Goal: Task Accomplishment & Management: Complete application form

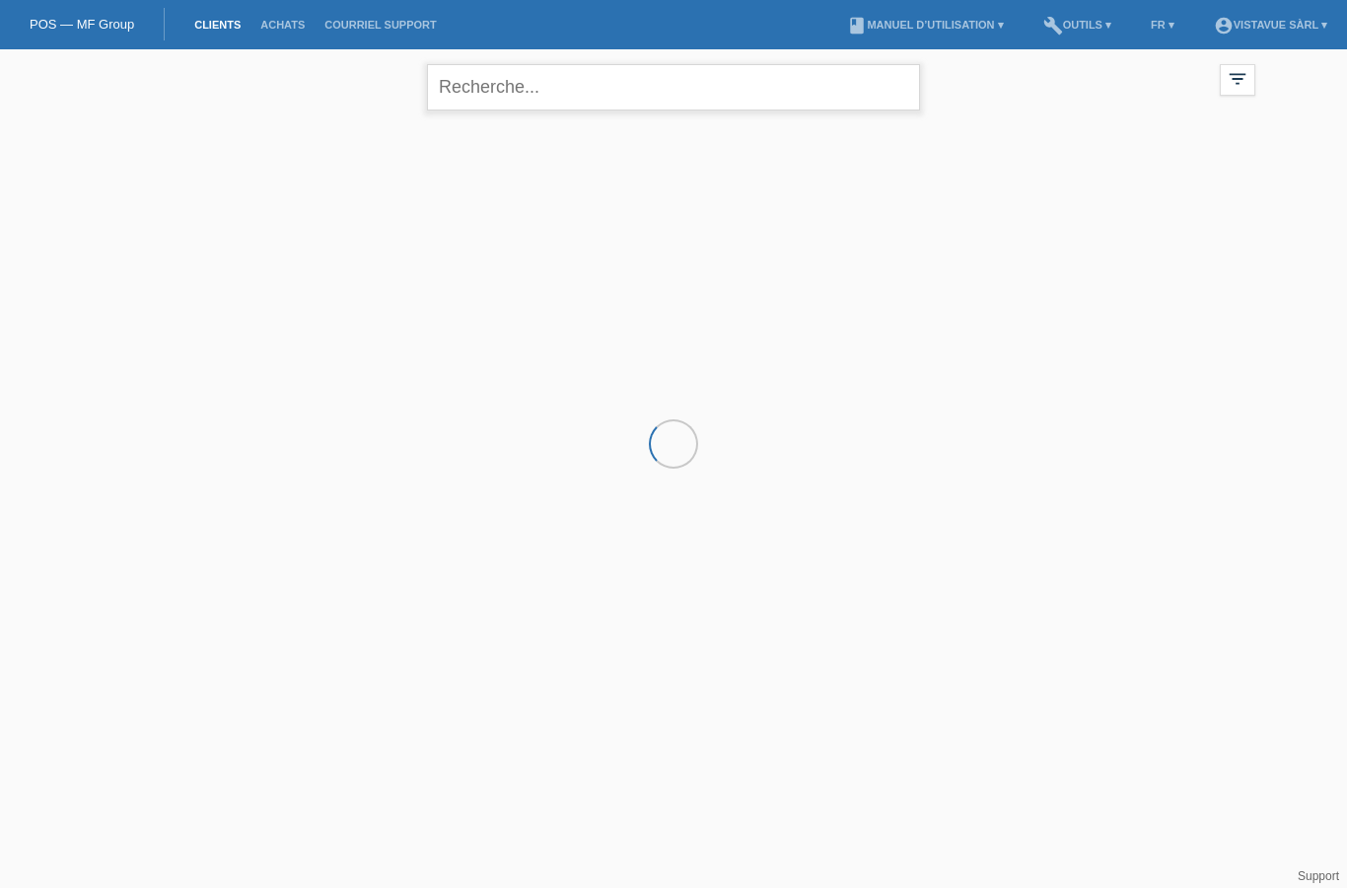
click at [557, 91] on input "text" at bounding box center [673, 87] width 493 height 46
click at [614, 106] on input "Besma" at bounding box center [673, 87] width 493 height 46
type input "B"
click at [1220, 80] on div "filter_list" at bounding box center [1238, 80] width 36 height 32
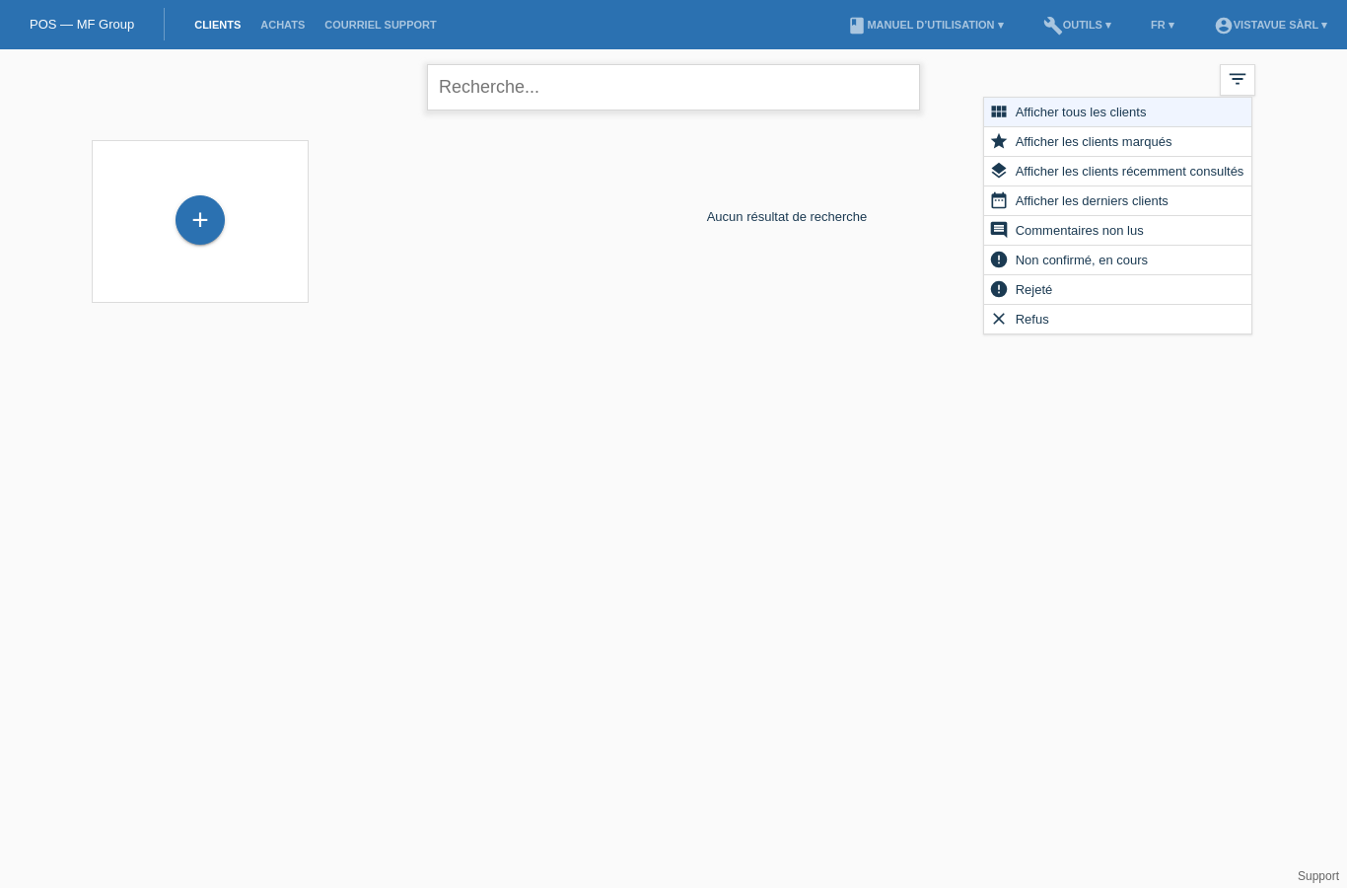
click at [641, 98] on input "text" at bounding box center [673, 87] width 493 height 46
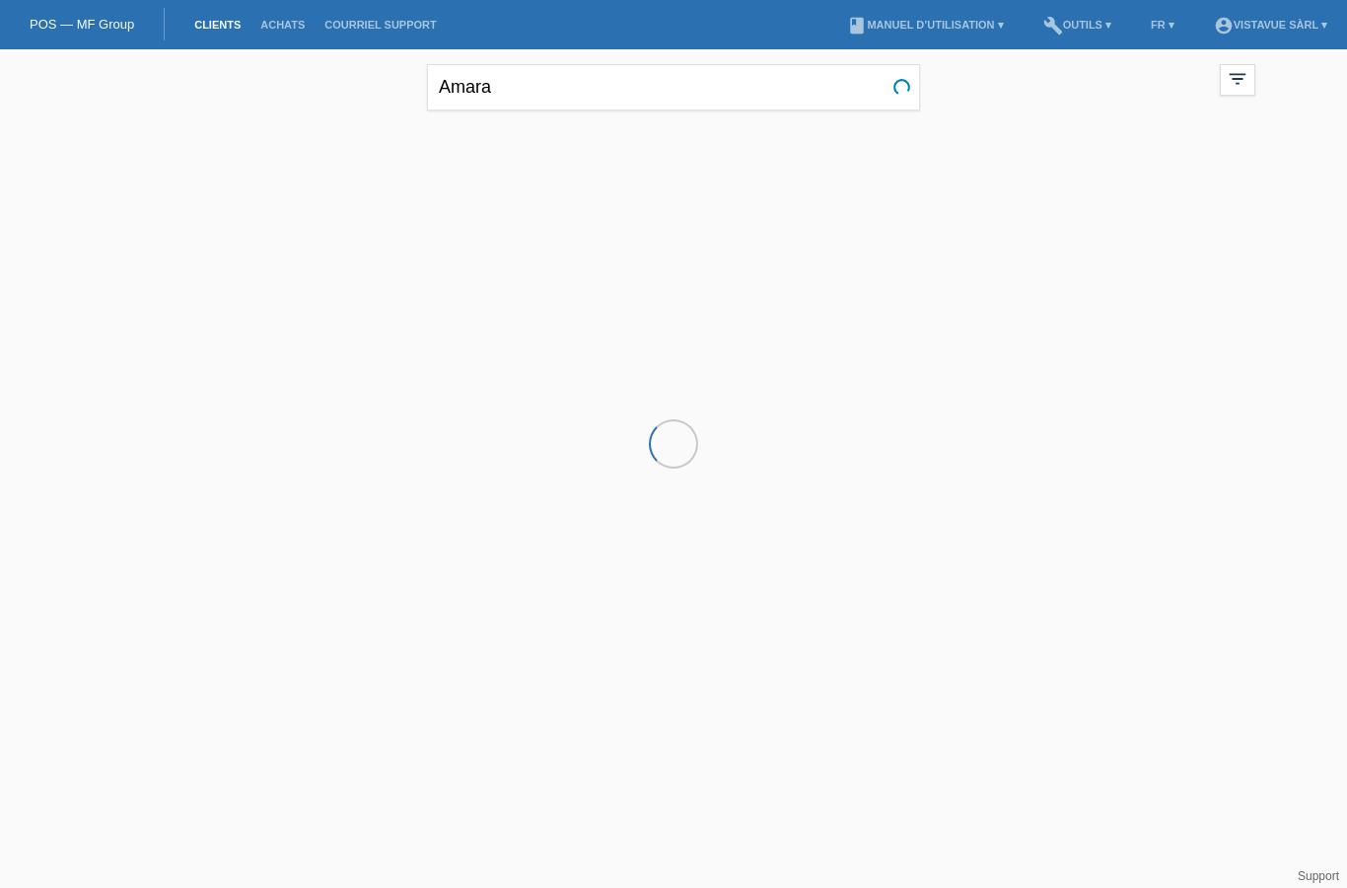
click at [1234, 83] on icon "filter_list" at bounding box center [1238, 79] width 22 height 22
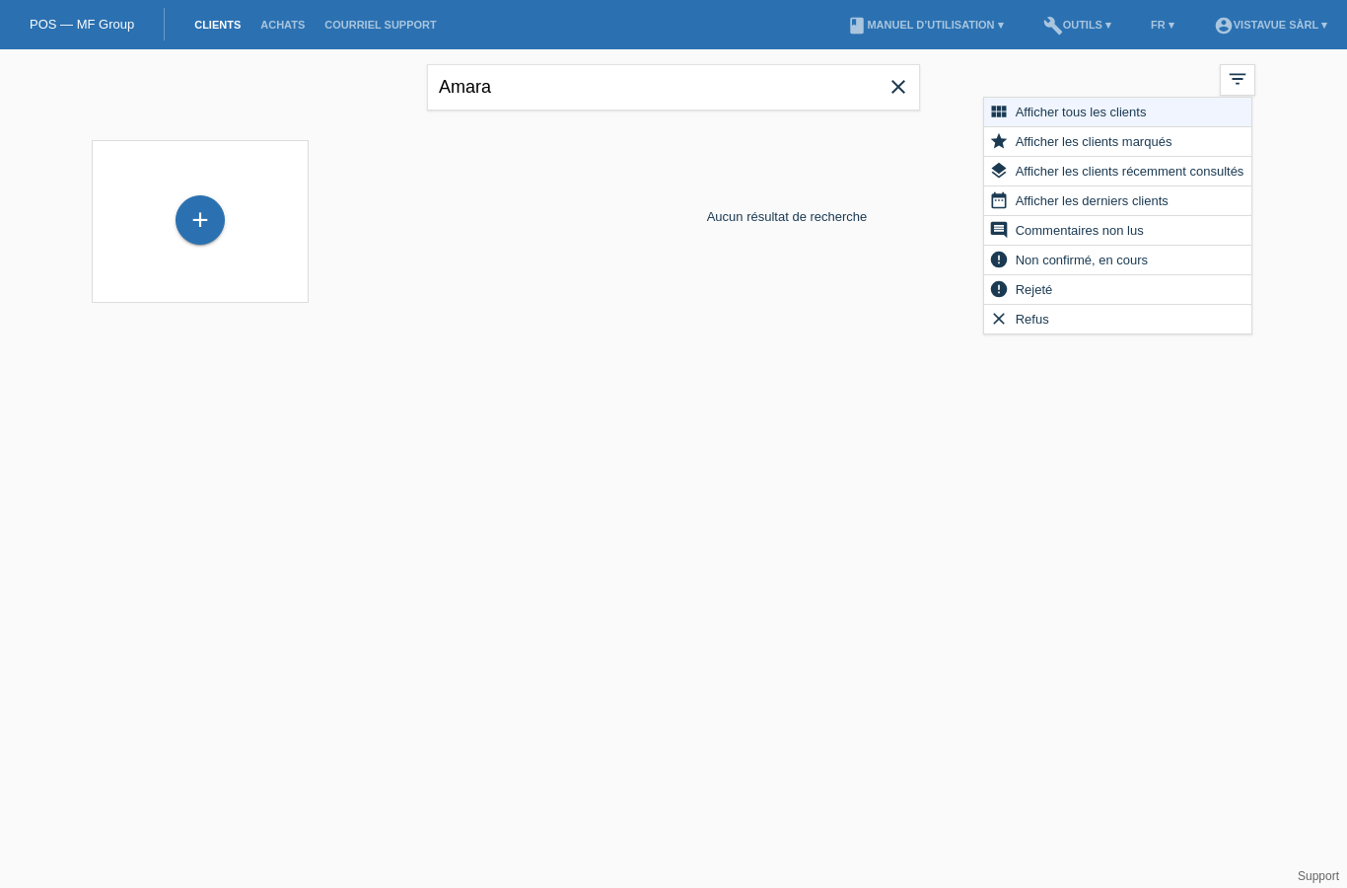
click at [731, 327] on html "POS — MF Group Clients Achats Courriel Support menu account_circle Vistavue Sàr…" at bounding box center [673, 163] width 1347 height 327
click at [565, 92] on input "Amara" at bounding box center [673, 87] width 493 height 46
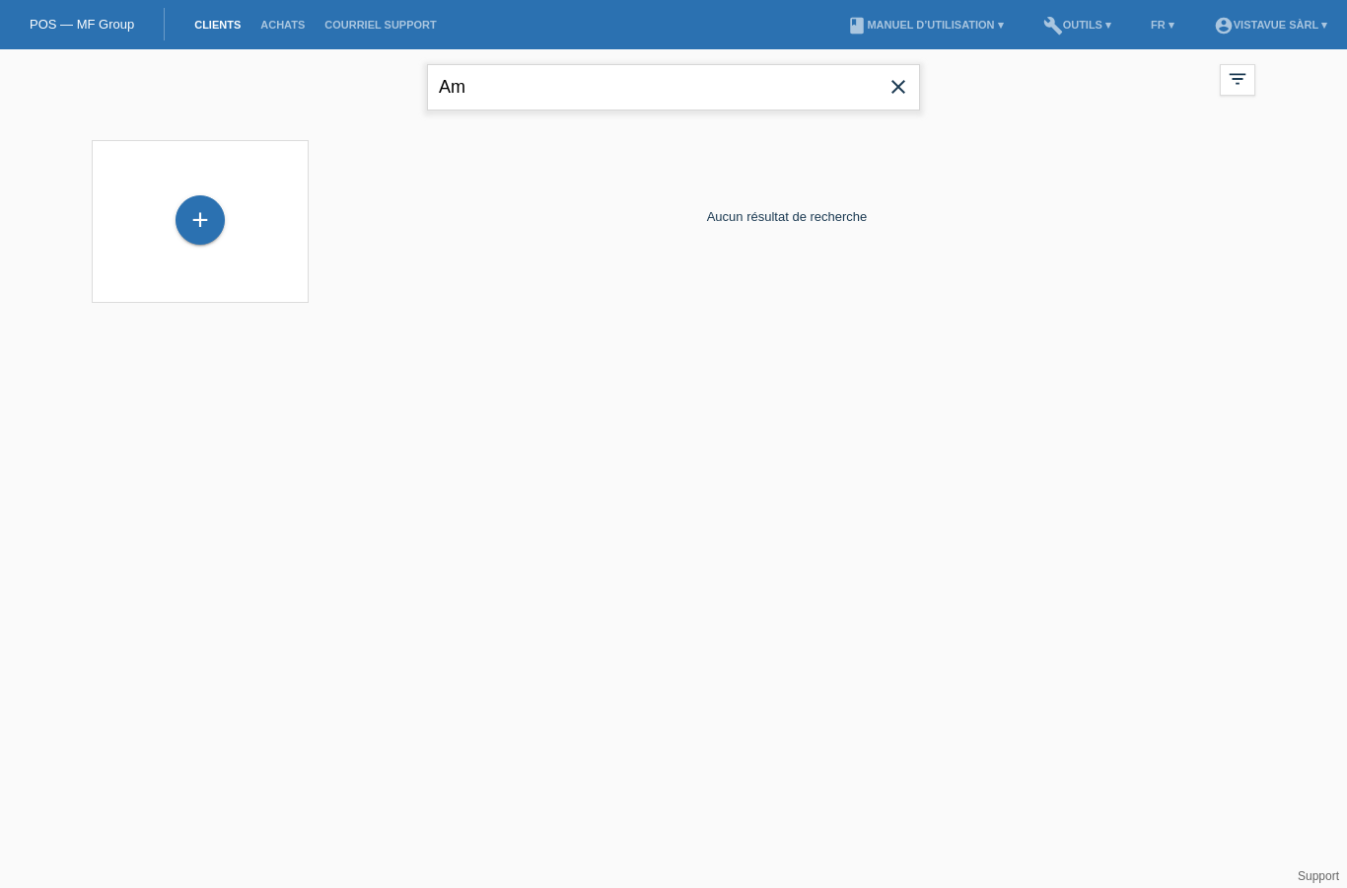
type input "A"
type input "Besma"
click at [180, 243] on div "+" at bounding box center [200, 221] width 185 height 52
click at [209, 224] on div "+" at bounding box center [200, 220] width 47 height 34
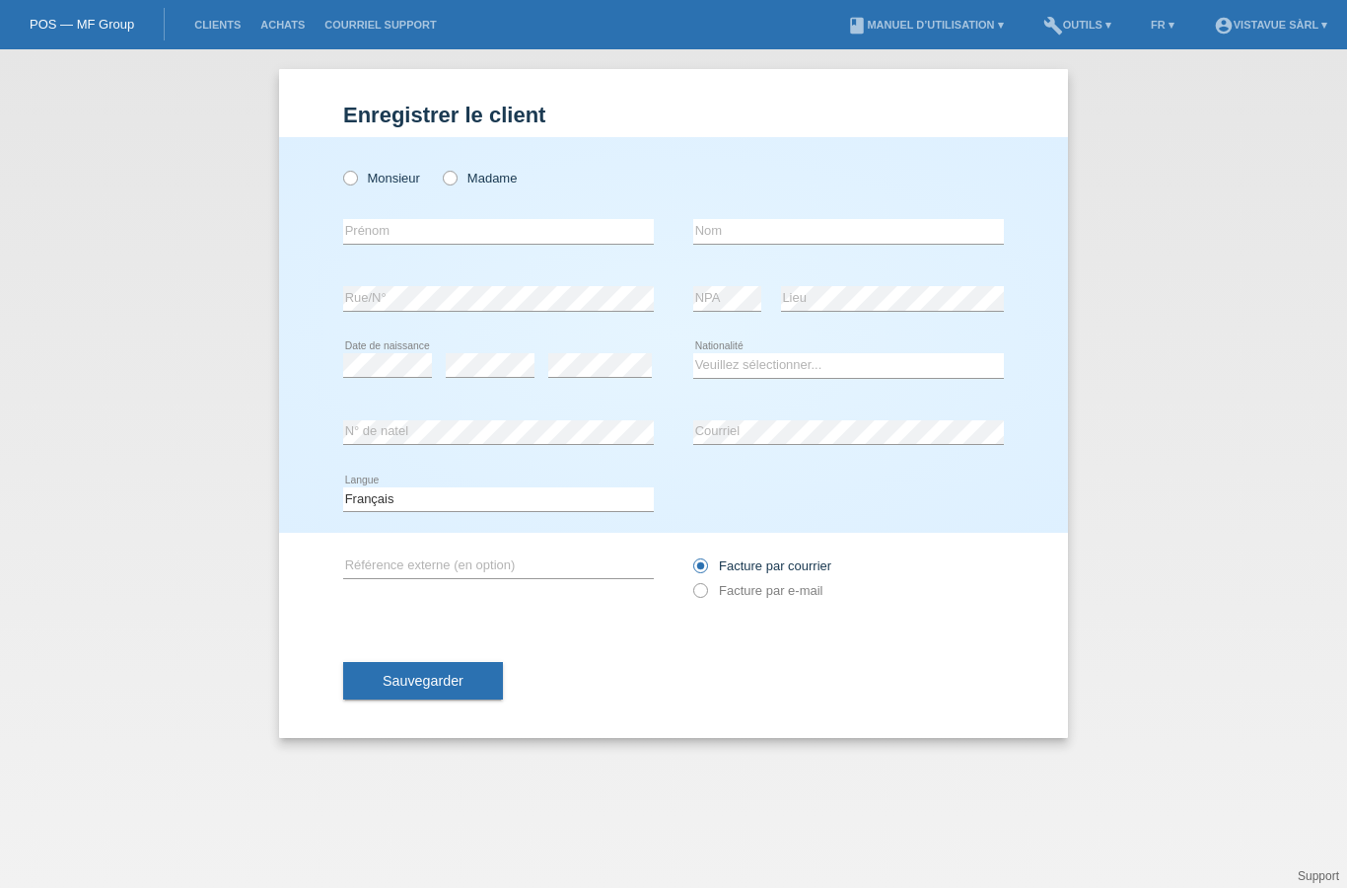
click at [464, 175] on label "Madame" at bounding box center [480, 178] width 74 height 15
click at [456, 175] on input "Madame" at bounding box center [449, 177] width 13 height 13
radio input "true"
click at [436, 227] on input "text" at bounding box center [498, 231] width 311 height 25
type input "Besma"
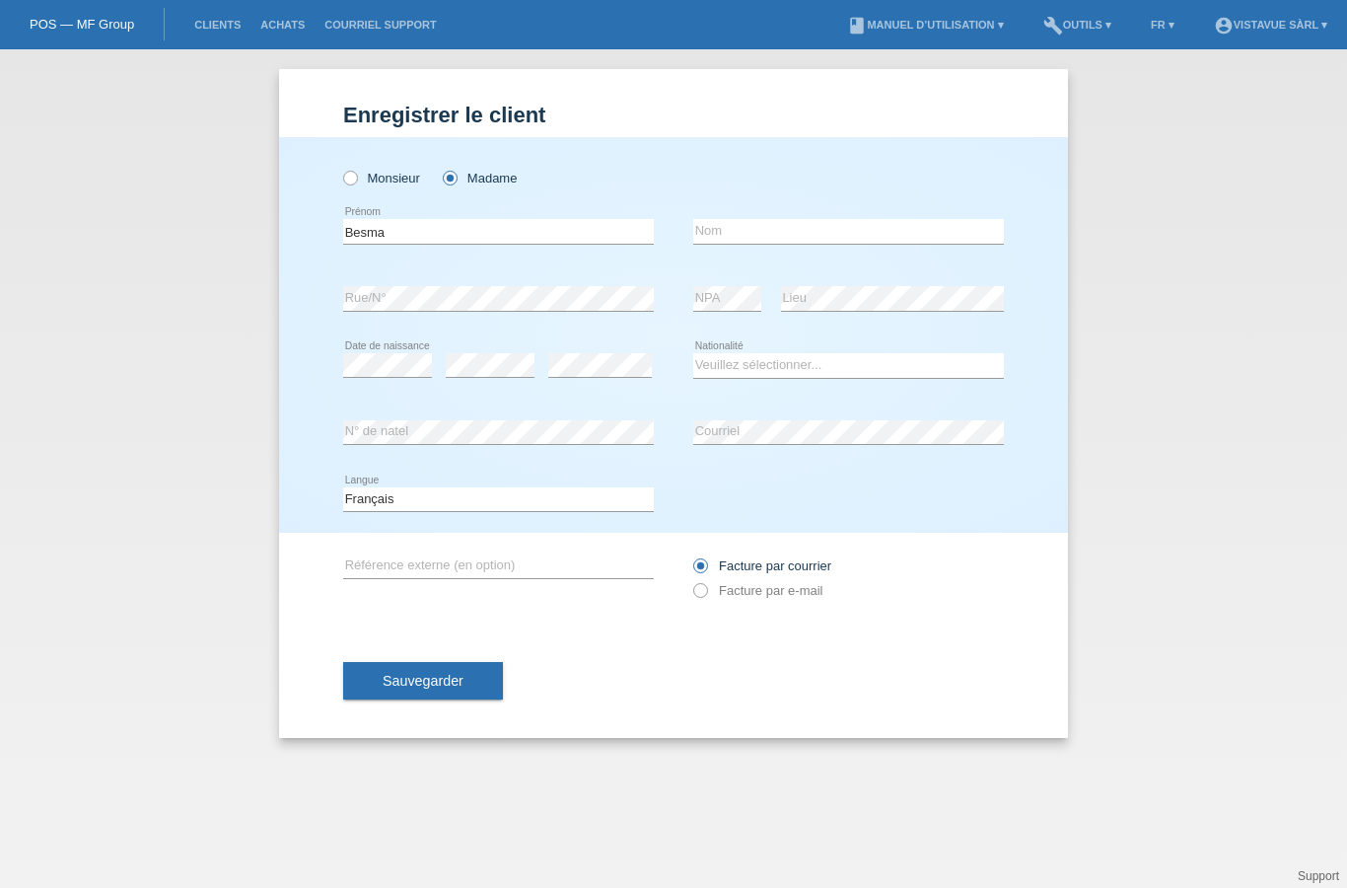
click at [775, 243] on input "text" at bounding box center [848, 231] width 311 height 25
type input "Amara"
click at [755, 368] on select "Veuillez sélectionner... Suisse Allemagne Autriche Liechtenstein ------------ A…" at bounding box center [848, 365] width 311 height 24
select select "CH"
click at [435, 672] on button "Sauvegarder" at bounding box center [423, 680] width 160 height 37
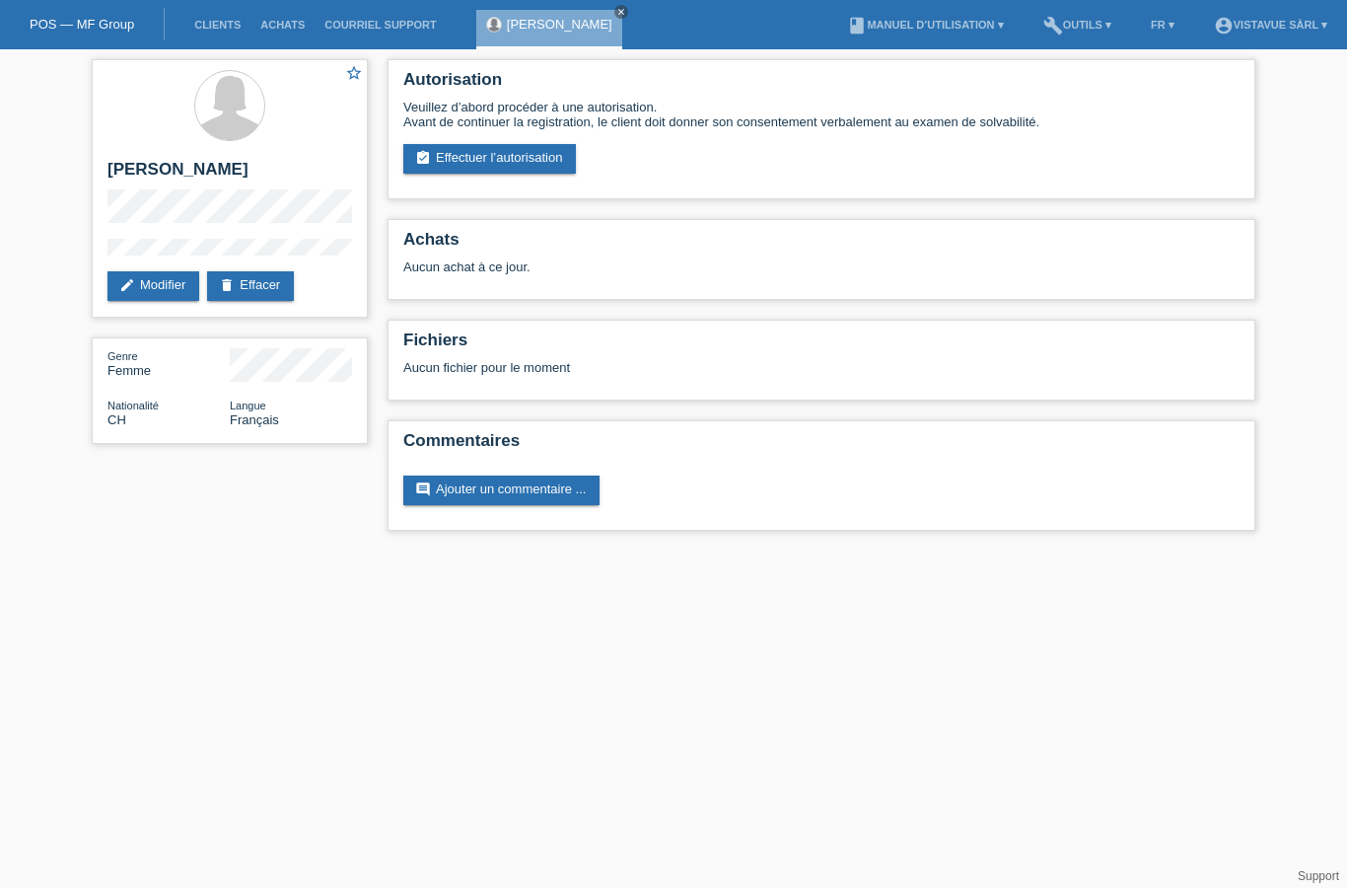
click at [533, 195] on div "Autorisation Veuillez d’abord procéder à une autorisation. Avant de continuer l…" at bounding box center [822, 129] width 868 height 140
click at [514, 174] on link "assignment_turned_in Effectuer l’autorisation" at bounding box center [489, 159] width 173 height 30
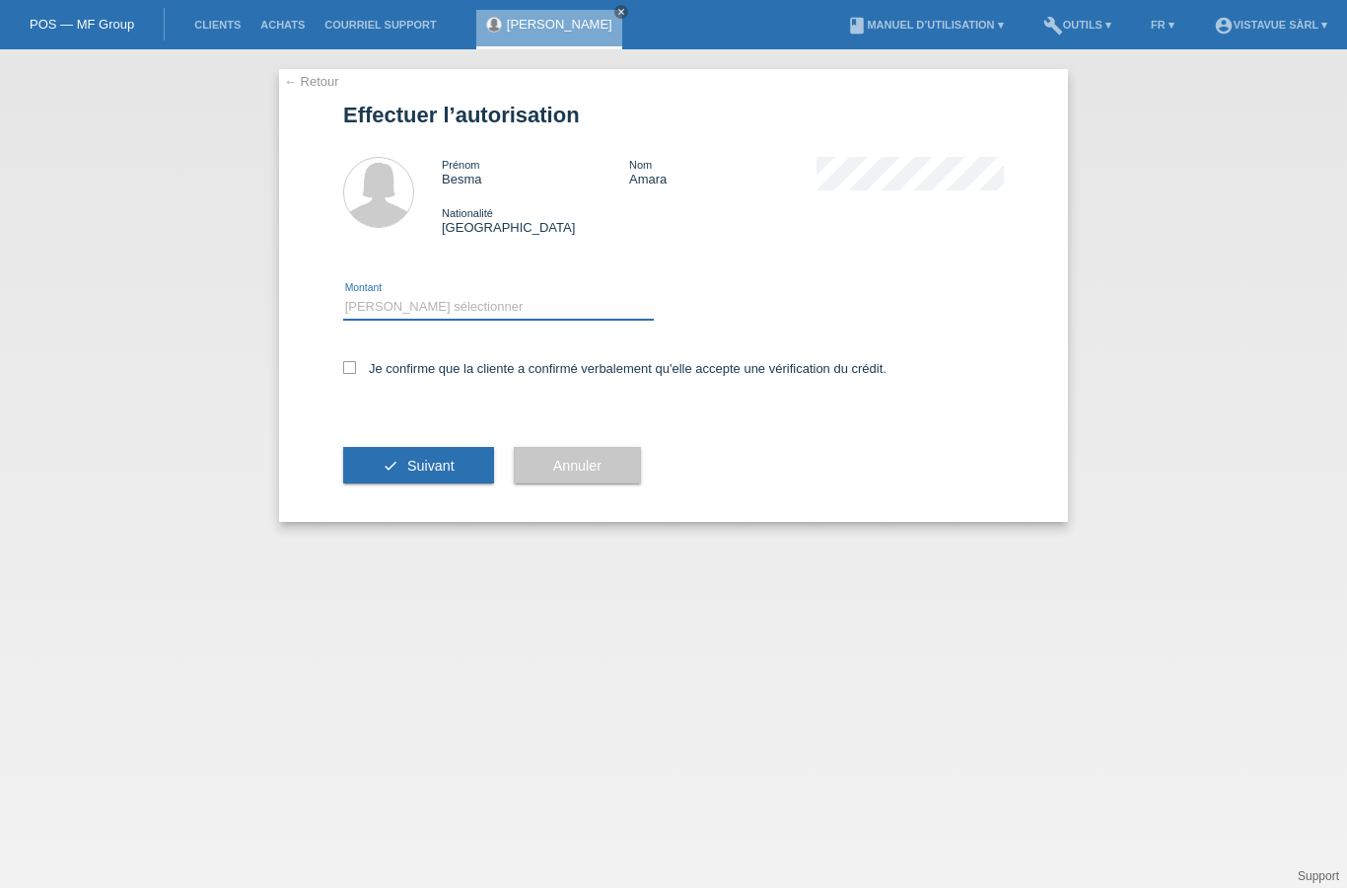
click at [430, 319] on select "Veuillez sélectionner CHF 1.00 - CHF 499.00 CHF 500.00 - CHF 1'999.00 CHF 2'000…" at bounding box center [498, 307] width 311 height 24
select select "2"
click at [351, 374] on icon at bounding box center [349, 367] width 13 height 13
click at [351, 374] on input "Je confirme que la cliente a confirmé verbalement qu'elle accepte une vérificat…" at bounding box center [349, 367] width 13 height 13
checkbox input "true"
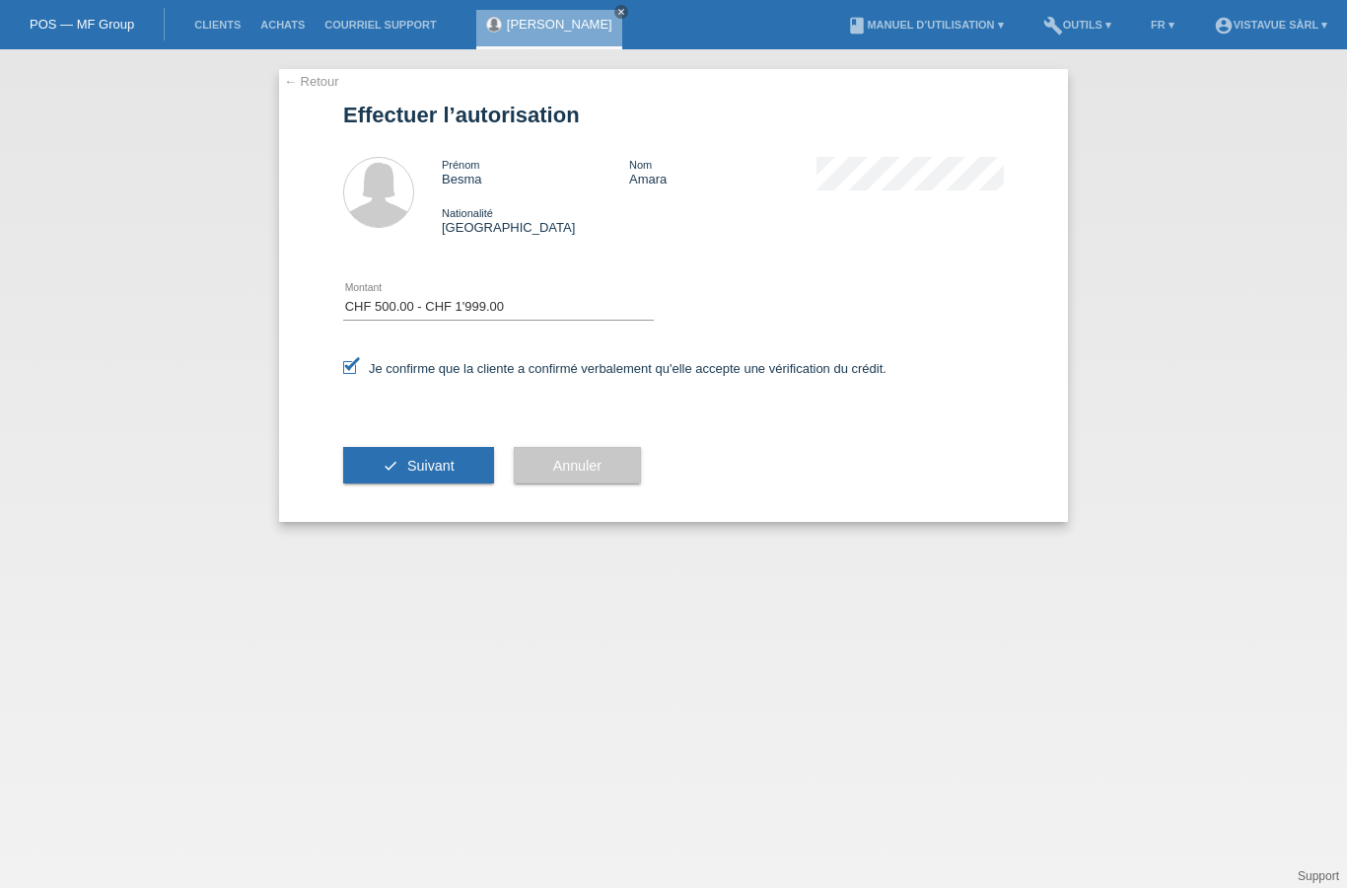
click at [402, 447] on div "check Suivant" at bounding box center [418, 465] width 151 height 114
click at [410, 484] on button "check Suivant" at bounding box center [418, 465] width 151 height 37
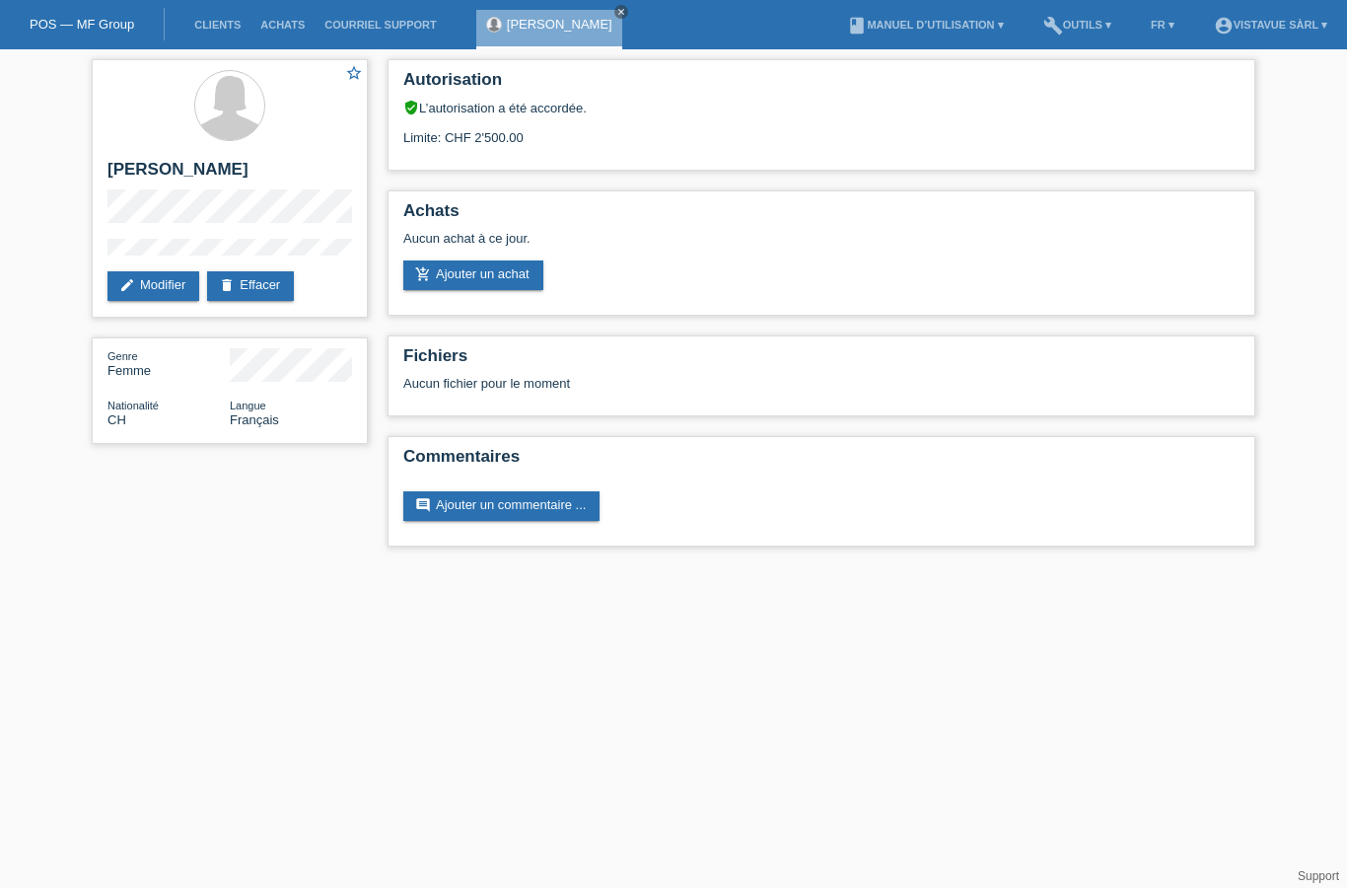
click at [470, 271] on link "add_shopping_cart Ajouter un achat" at bounding box center [473, 275] width 140 height 30
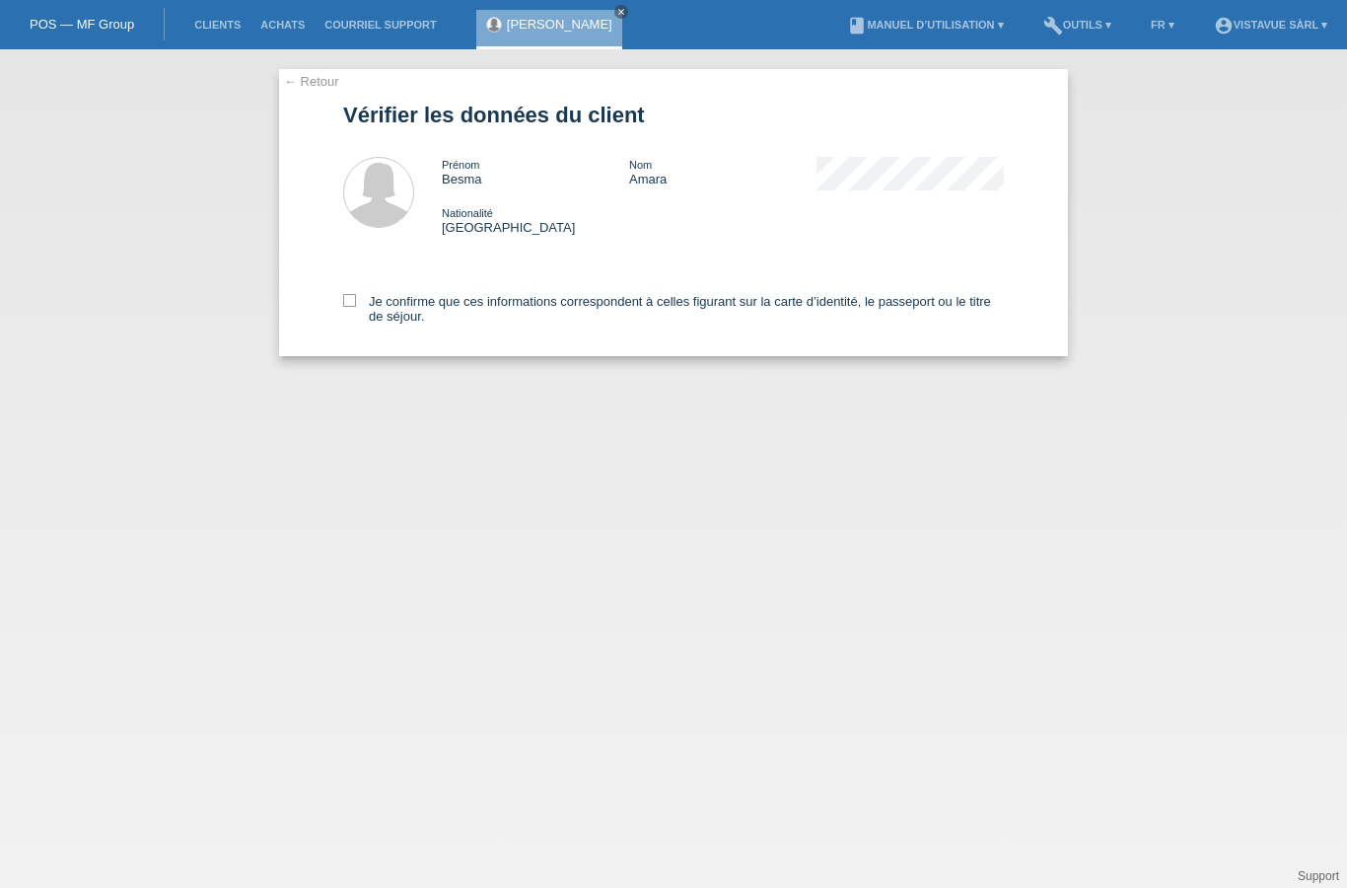
click at [373, 347] on div "Je confirme que ces informations correspondent à celles figurant sur la carte d…" at bounding box center [673, 305] width 661 height 102
click at [351, 307] on icon at bounding box center [349, 300] width 13 height 13
click at [351, 307] on input "Je confirme que ces informations correspondent à celles figurant sur la carte d…" at bounding box center [349, 300] width 13 height 13
checkbox input "true"
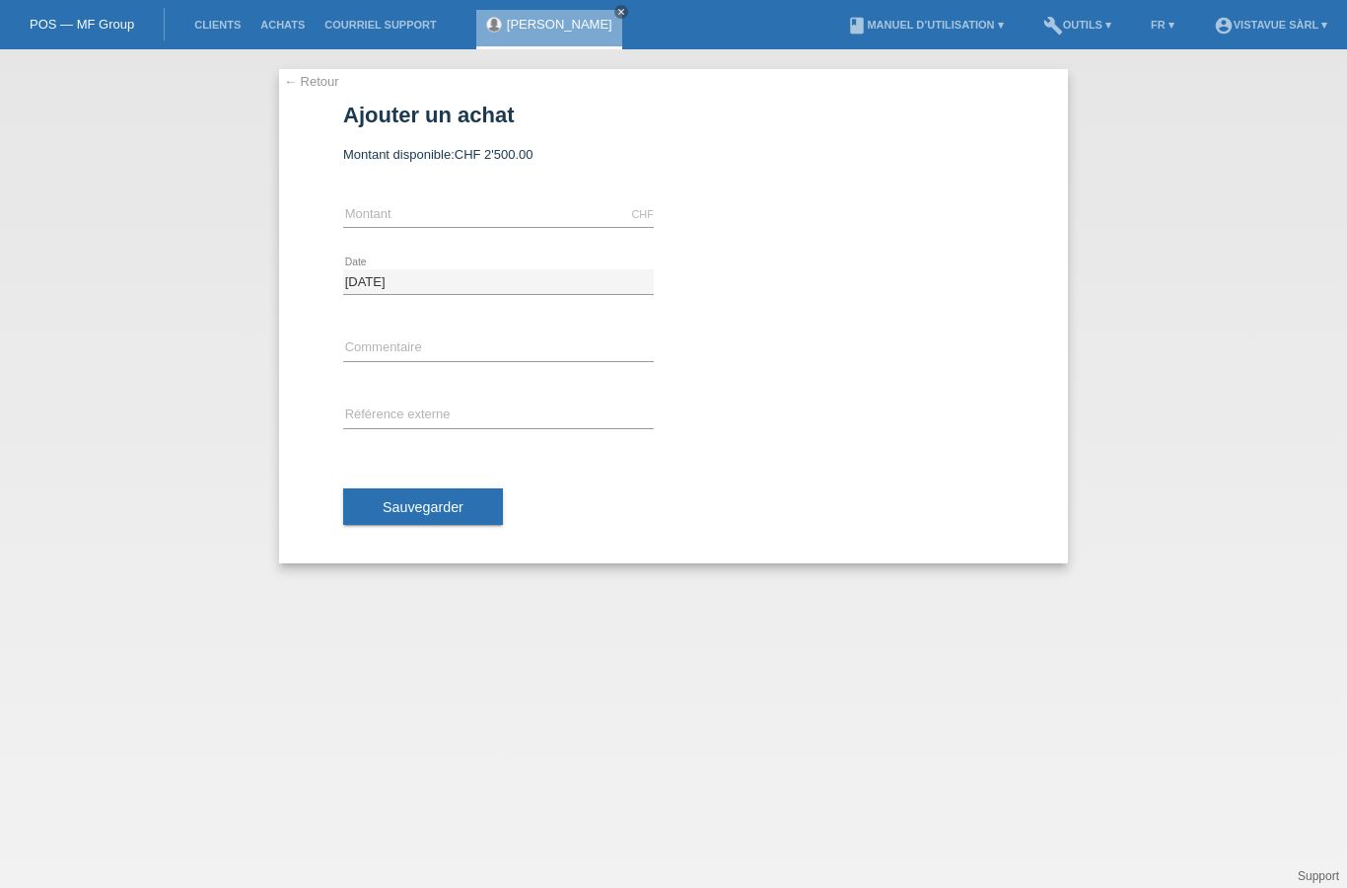
click at [300, 88] on link "← Retour" at bounding box center [311, 81] width 55 height 15
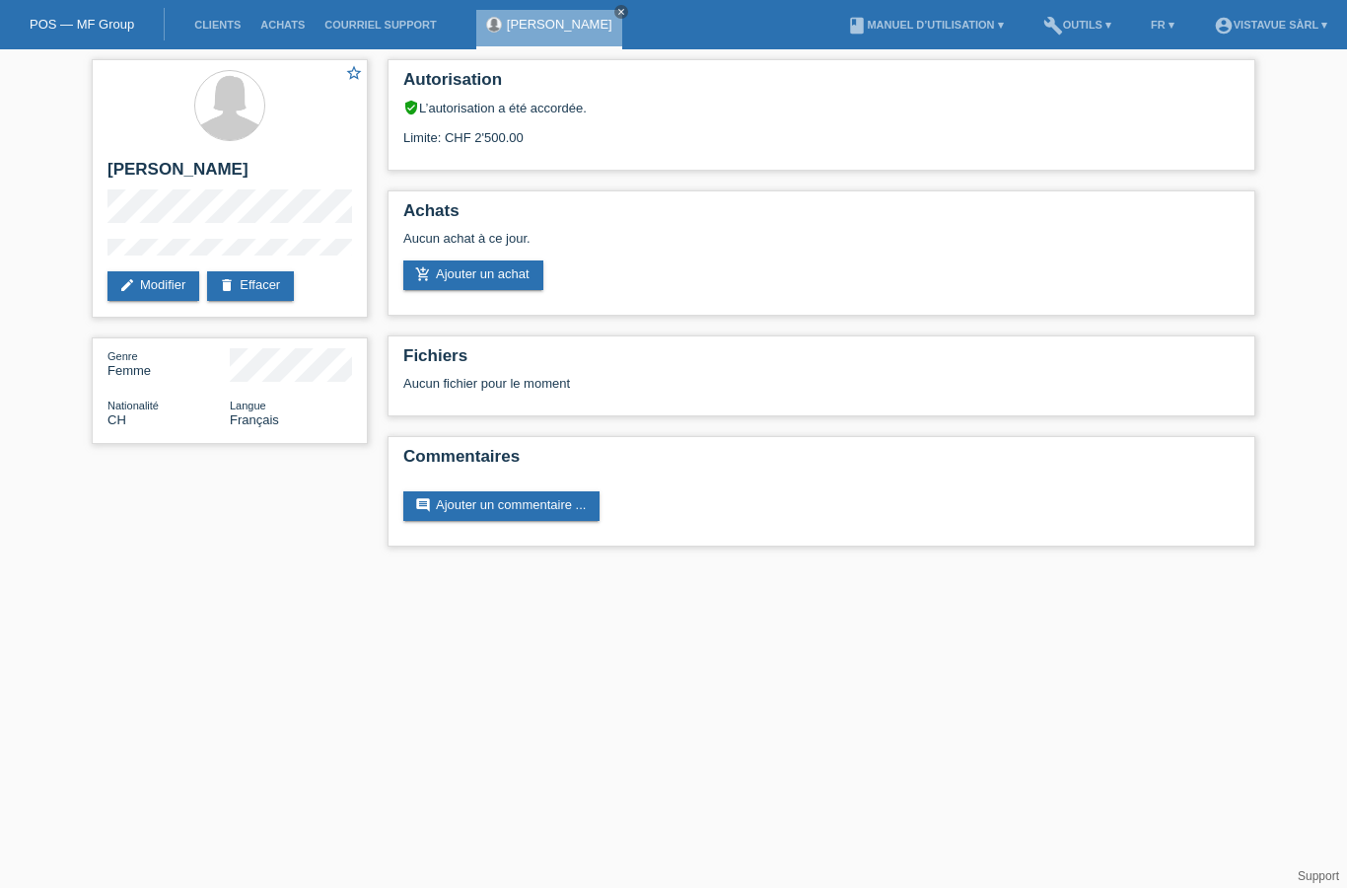
click at [466, 278] on link "add_shopping_cart Ajouter un achat" at bounding box center [473, 275] width 140 height 30
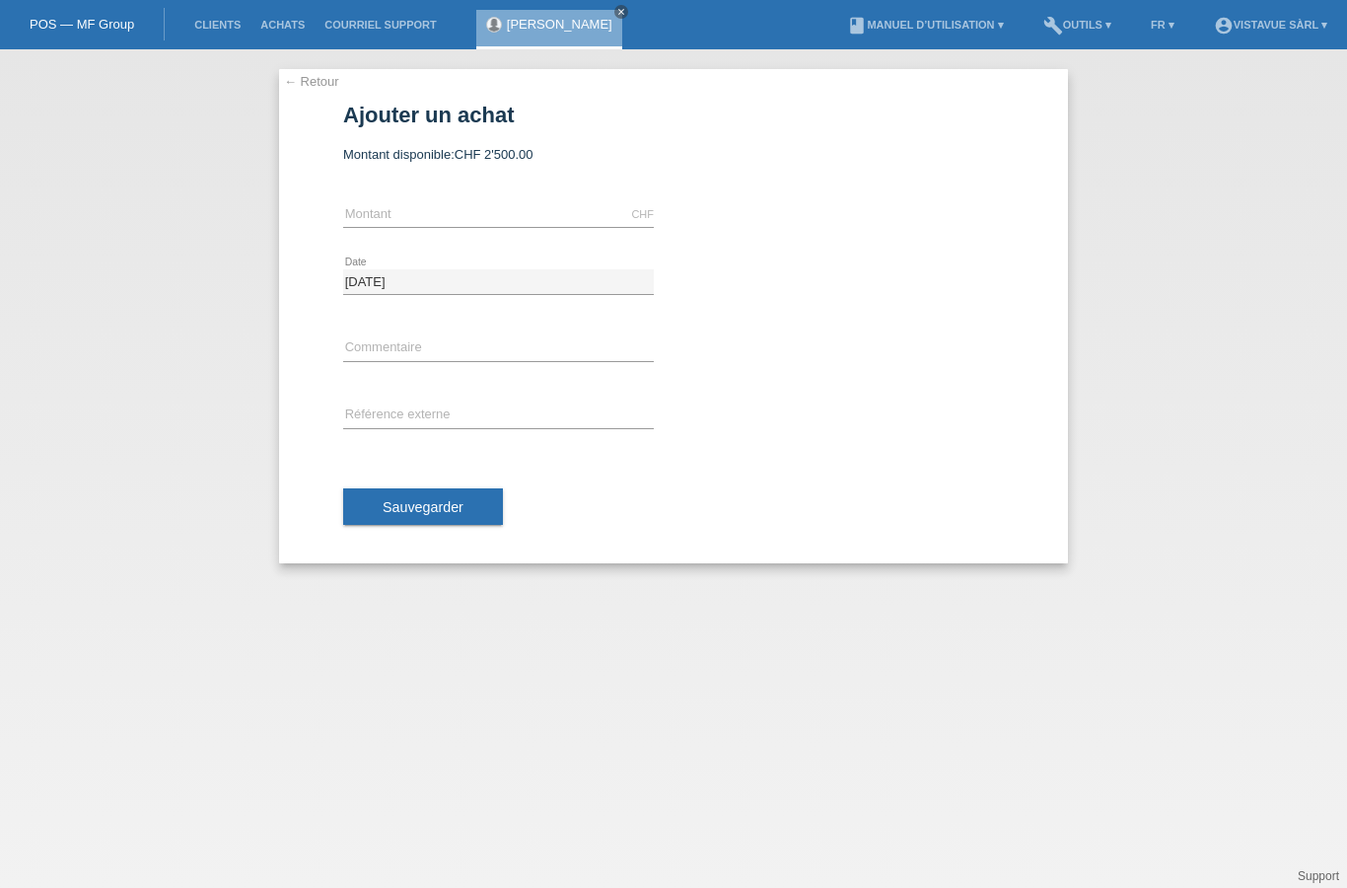
click at [468, 216] on input "text" at bounding box center [498, 214] width 311 height 25
type input "1"
click at [460, 224] on input "1350" at bounding box center [498, 214] width 311 height 25
click at [405, 502] on span "Sauvegarder" at bounding box center [423, 507] width 81 height 16
type input "1895.00"
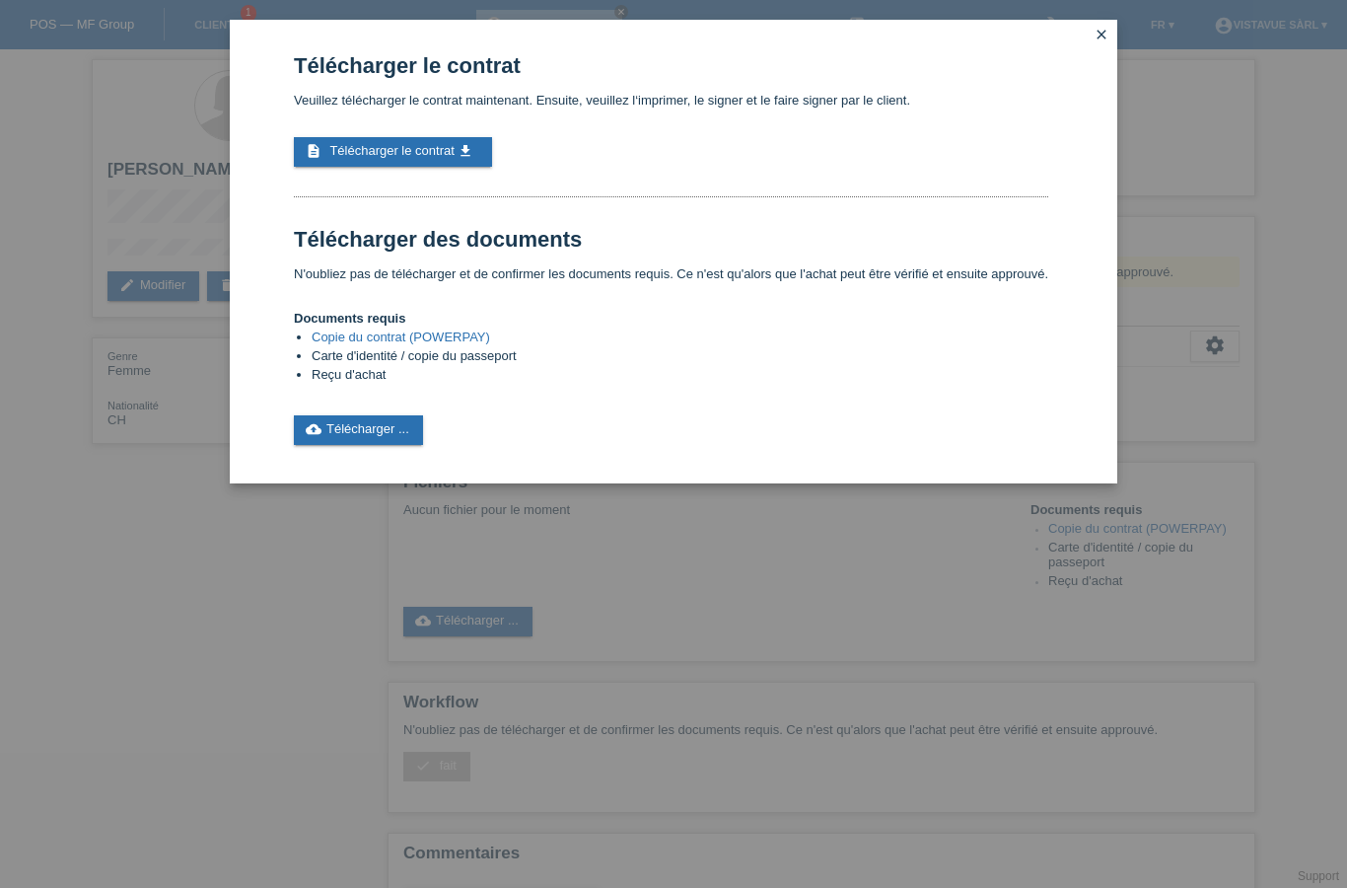
click at [348, 140] on div "Télécharger le contrat Veuillez télécharger le contrat maintenant. Ensuite, veu…" at bounding box center [671, 249] width 755 height 392
click at [354, 158] on span "Télécharger le contrat" at bounding box center [391, 150] width 124 height 15
